Goal: Information Seeking & Learning: Learn about a topic

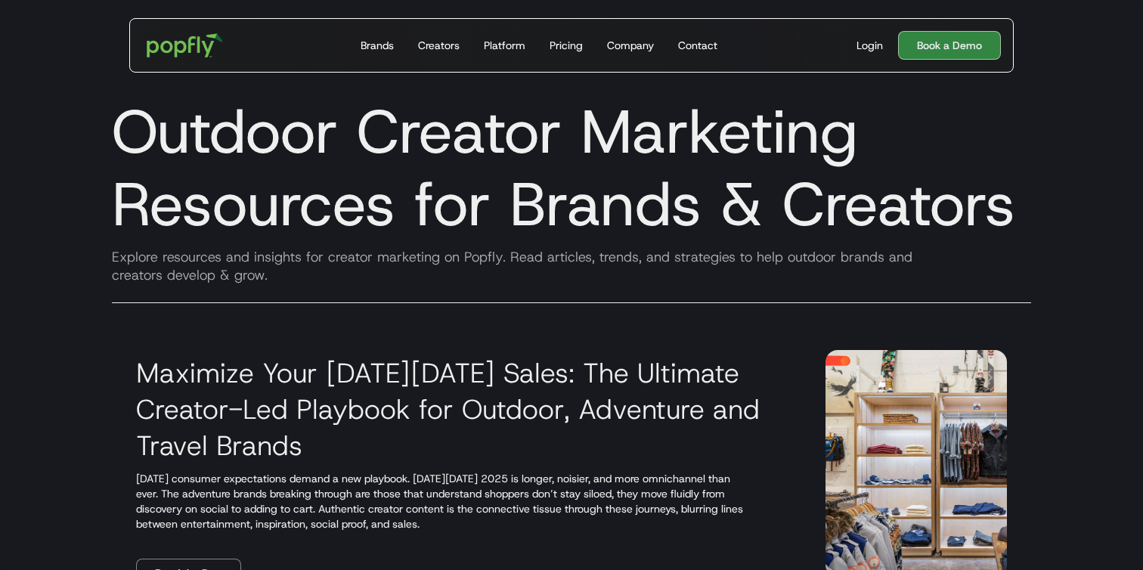
click at [343, 381] on h3 "Maximize Your Black Friday Sales: The Ultimate Creator-Led Playbook for Outdoor…" at bounding box center [462, 409] width 653 height 109
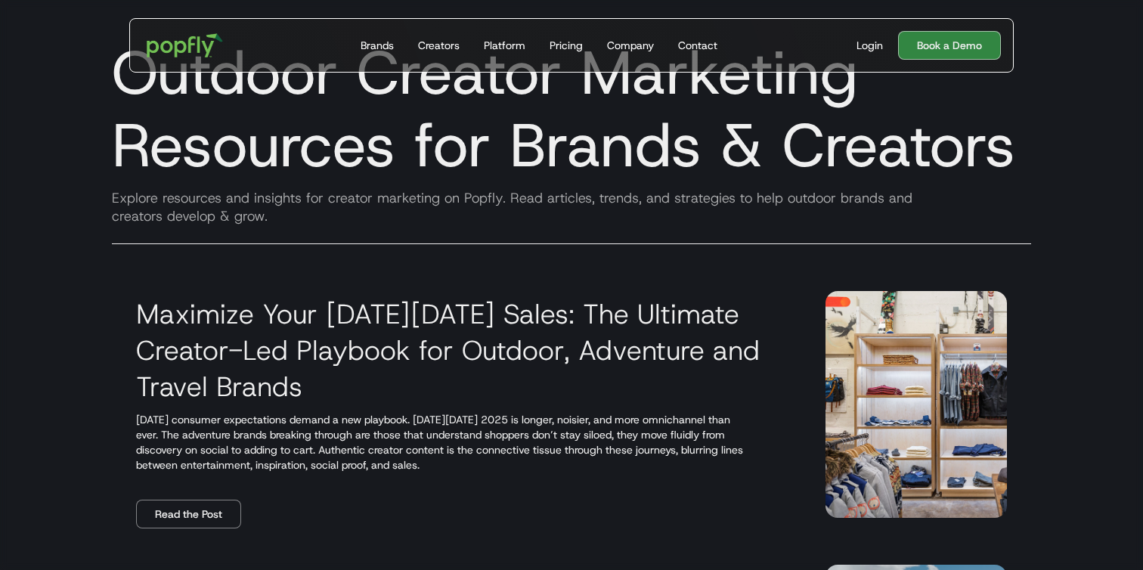
scroll to position [75, 0]
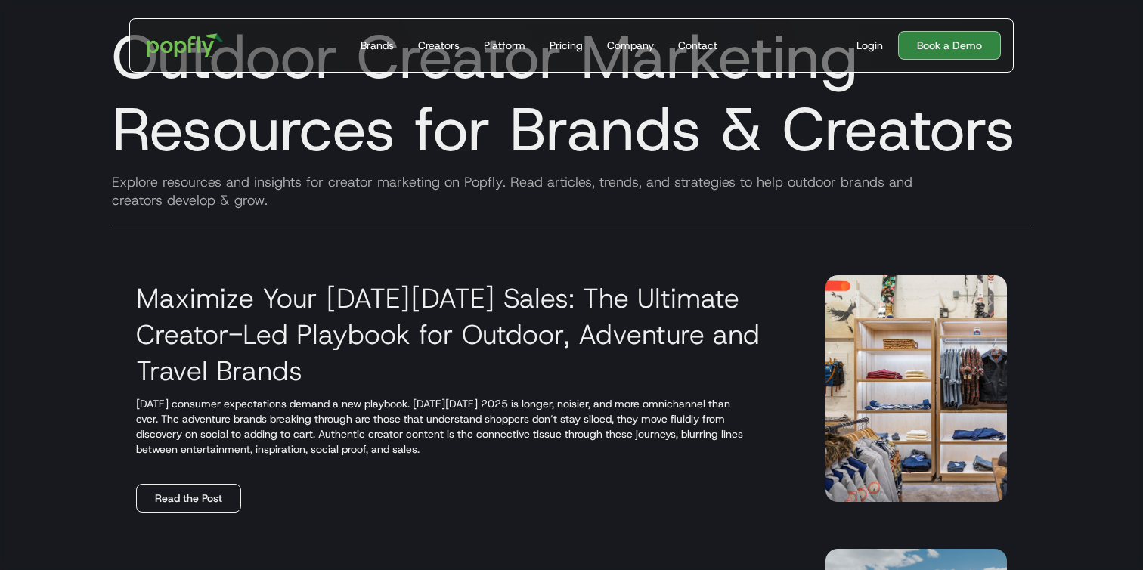
click at [176, 495] on link "Read the Post" at bounding box center [188, 498] width 105 height 29
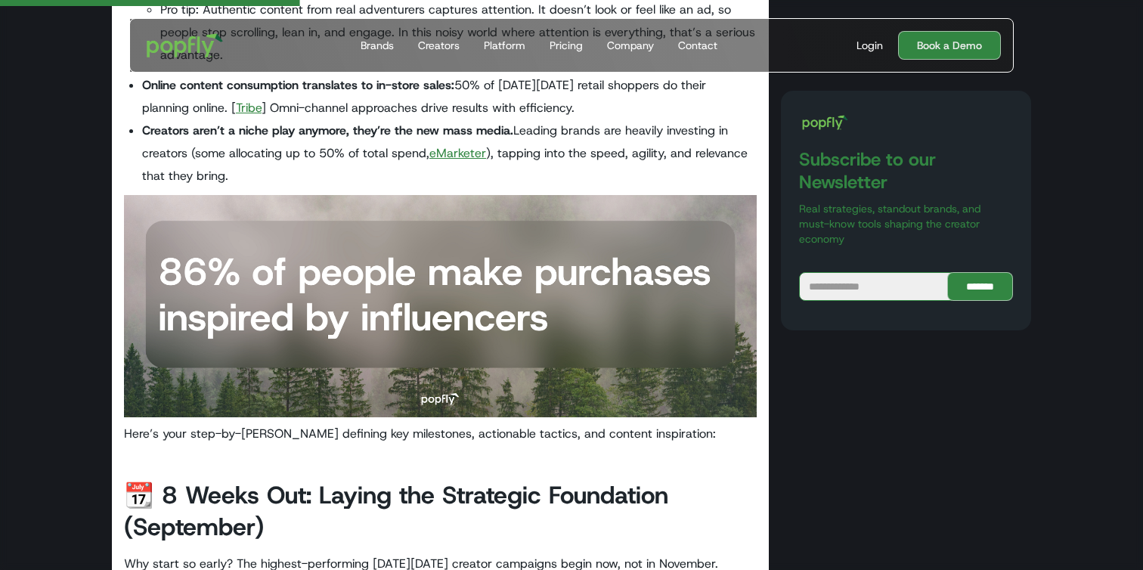
scroll to position [2110, 0]
